Goal: Information Seeking & Learning: Learn about a topic

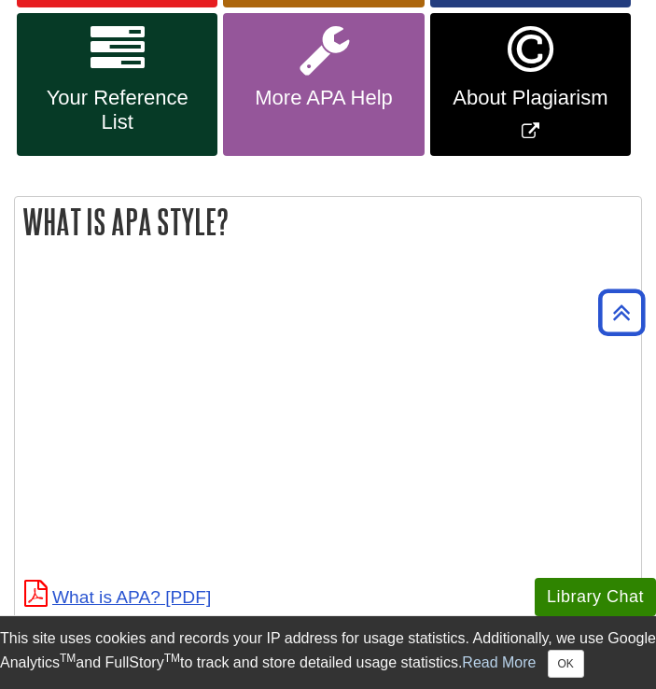
scroll to position [373, 0]
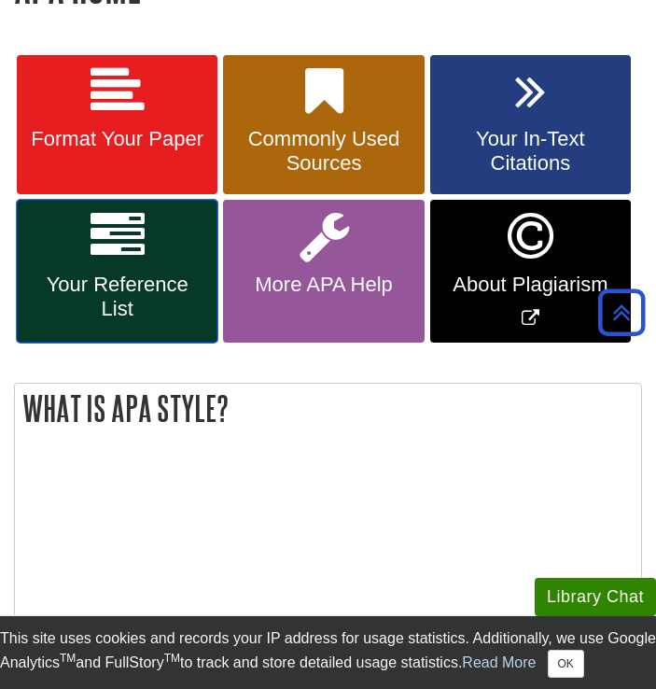
click at [99, 275] on span "Your Reference List" at bounding box center [117, 297] width 173 height 49
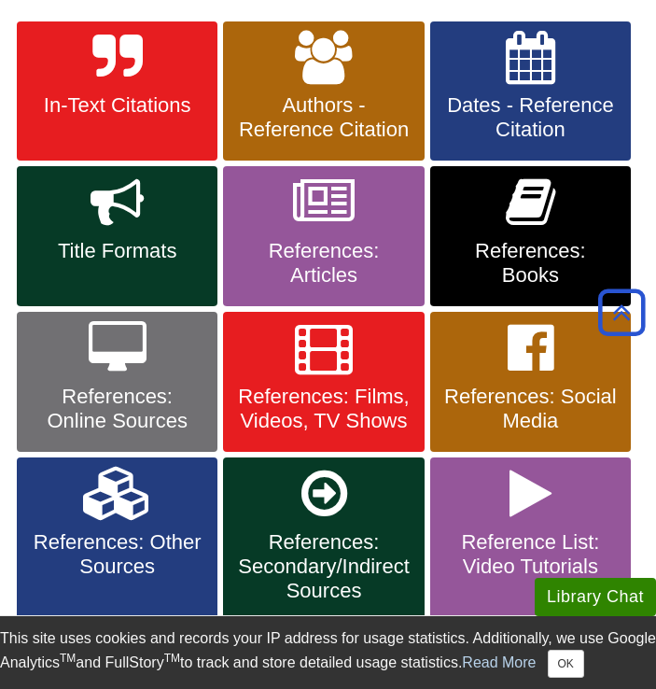
scroll to position [373, 0]
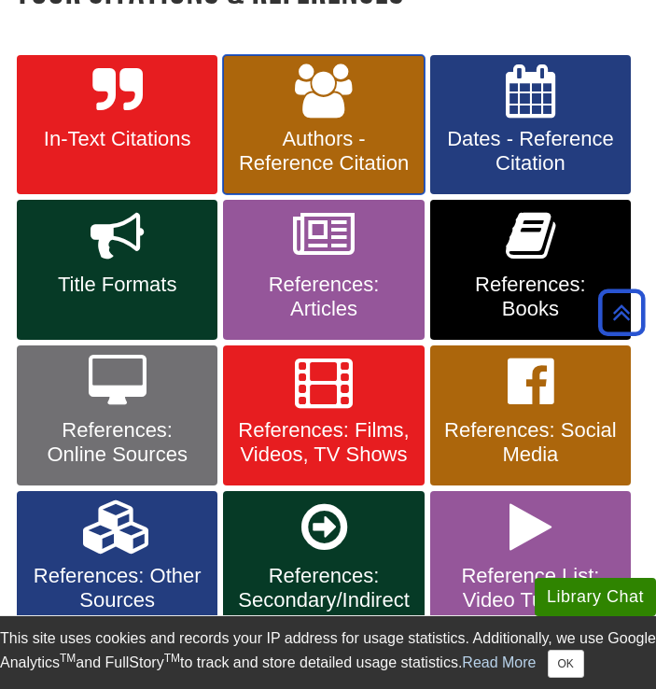
click at [378, 123] on link "Authors - Reference Citation" at bounding box center [323, 125] width 201 height 140
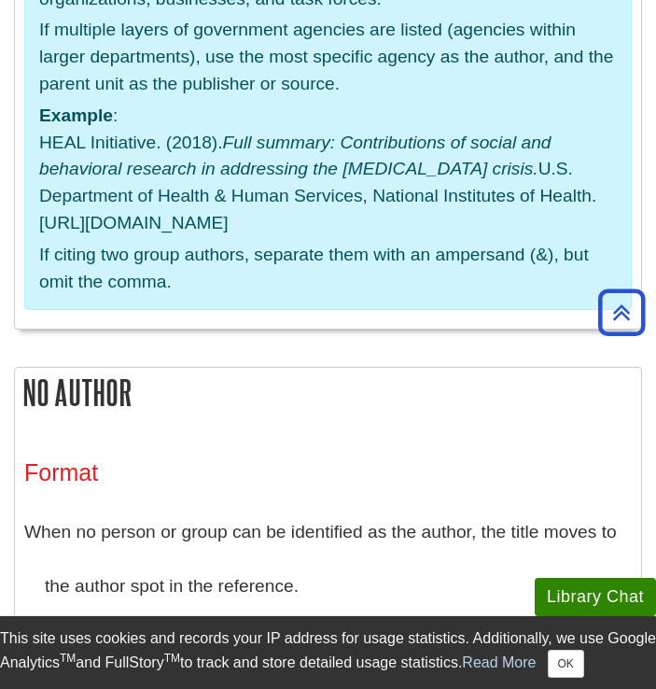
scroll to position [5334, 0]
